Goal: Check status: Check status

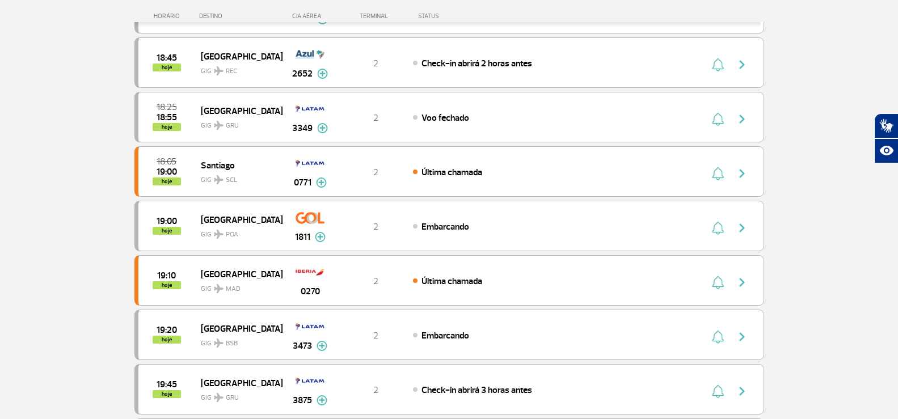
scroll to position [397, 0]
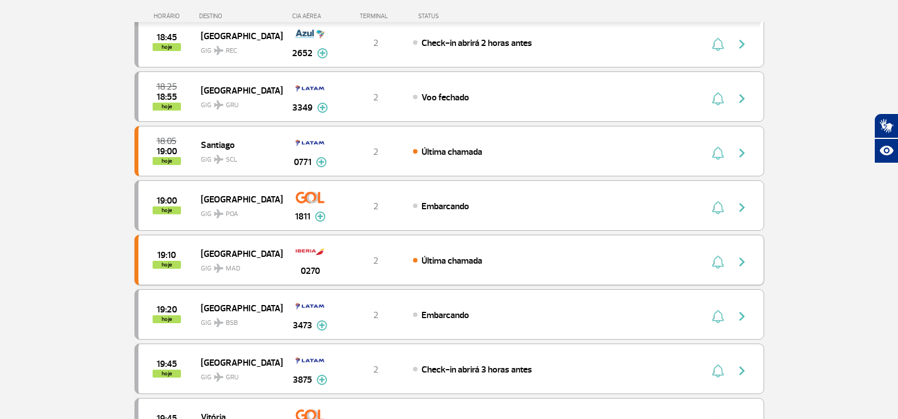
click at [664, 270] on div "19:10 hoje [GEOGRAPHIC_DATA] GIG MAD 0270 2 Última chamada" at bounding box center [450, 260] width 630 height 51
click at [751, 261] on button "button" at bounding box center [745, 260] width 26 height 18
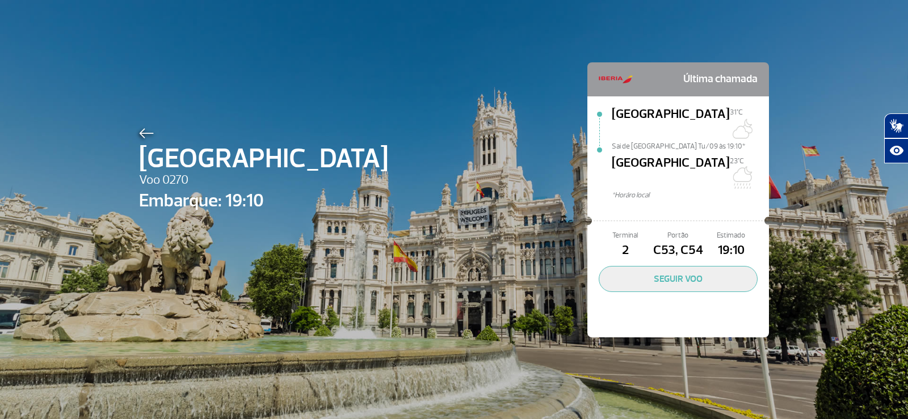
click at [140, 115] on div "Madrid Voo 0270 Embarque: 19:10 Última chamada [GEOGRAPHIC_DATA][DATE]C [GEOGRA…" at bounding box center [454, 183] width 647 height 366
click at [139, 139] on span "[GEOGRAPHIC_DATA]" at bounding box center [263, 158] width 249 height 41
click at [139, 135] on img at bounding box center [146, 133] width 15 height 10
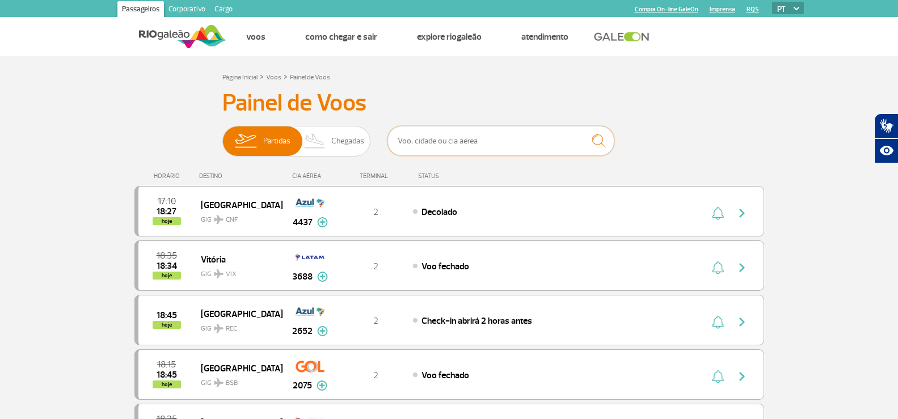
click at [446, 139] on input "text" at bounding box center [501, 141] width 227 height 30
type input "iberia"
